Goal: Entertainment & Leisure: Consume media (video, audio)

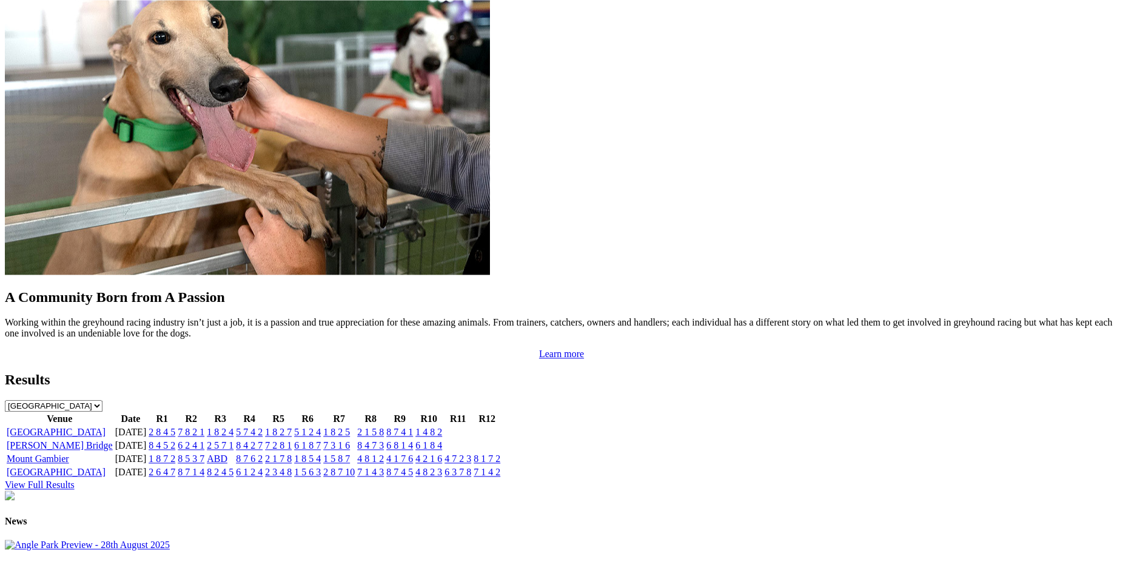
scroll to position [1036, 0]
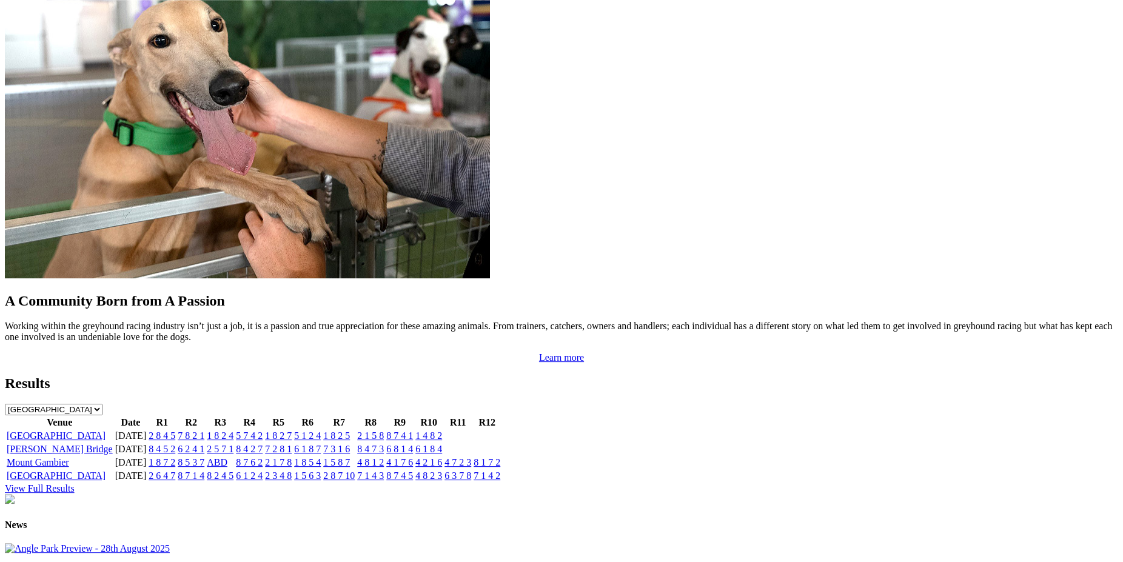
click at [175, 457] on link "1 8 7 2" at bounding box center [162, 462] width 27 height 10
